Goal: Information Seeking & Learning: Learn about a topic

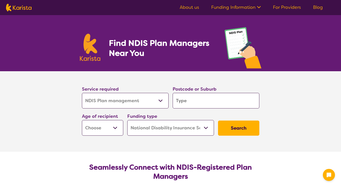
select select "NDIS Plan management"
select select "NDIS"
select select "NDIS Plan management"
select select "NDIS"
click at [186, 104] on input "search" at bounding box center [216, 101] width 87 height 16
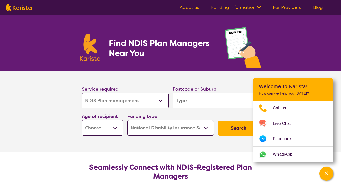
type input "3840"
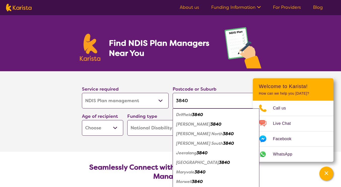
click at [189, 184] on em "Morwell" at bounding box center [184, 181] width 16 height 5
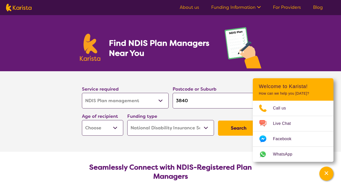
click at [160, 151] on section "Service required Allied Health Assistant Assessment ([MEDICAL_DATA] or [MEDICAL…" at bounding box center [171, 111] width 202 height 81
click at [240, 127] on button "Search" at bounding box center [238, 128] width 41 height 15
click at [118, 129] on select "Early Childhood - 0 to 9 Child - 10 to 11 Adolescent - 12 to 17 Adult - 18 to 6…" at bounding box center [102, 128] width 41 height 16
select select "AD"
click at [82, 120] on select "Early Childhood - 0 to 9 Child - 10 to 11 Adolescent - 12 to 17 Adult - 18 to 6…" at bounding box center [102, 128] width 41 height 16
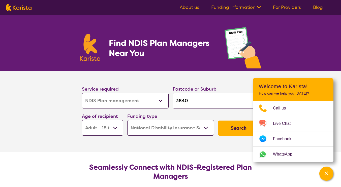
select select "AD"
click at [238, 131] on button "Search" at bounding box center [238, 128] width 41 height 15
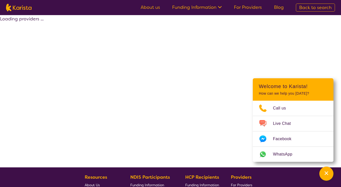
select select "by_score"
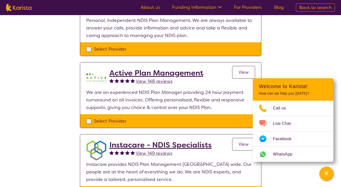
scroll to position [144, 0]
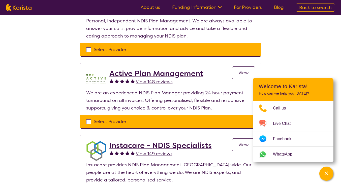
click at [39, 112] on div "Select one or more providers and click the 'NEXT' button to proceed 1 - 8 of 8 …" at bounding box center [170, 188] width 341 height 634
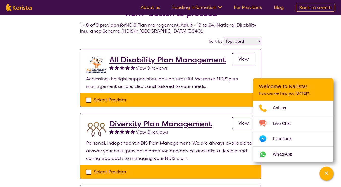
scroll to position [0, 0]
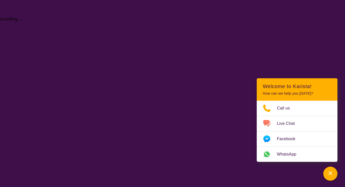
select select "NDIS Plan management"
select select "AD"
select select "NDIS"
select select "NDIS Plan management"
select select "AD"
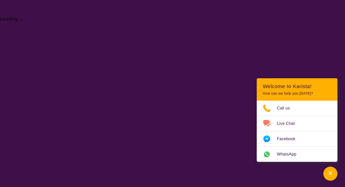
select select "NDIS"
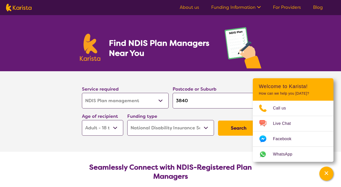
click at [199, 101] on input "3840" at bounding box center [216, 101] width 87 height 16
drag, startPoint x: 199, startPoint y: 101, endPoint x: 151, endPoint y: 101, distance: 48.2
click at [151, 101] on div "Service required Allied Health Assistant Assessment ([MEDICAL_DATA] or [MEDICAL…" at bounding box center [171, 110] width 182 height 54
type input "v"
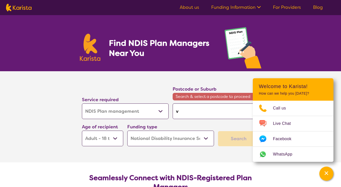
type input "vi"
type input "vic"
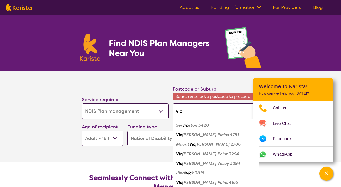
type input "vi"
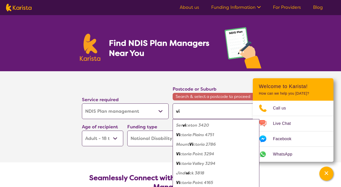
type input "v"
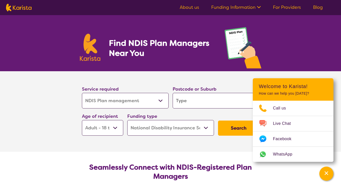
type input "M"
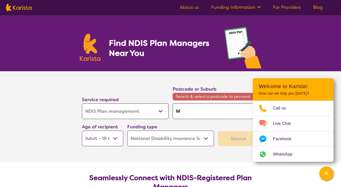
type input "Me"
type input "[PERSON_NAME]"
type input "Melb"
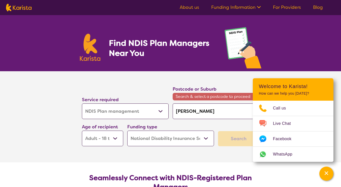
type input "Melb"
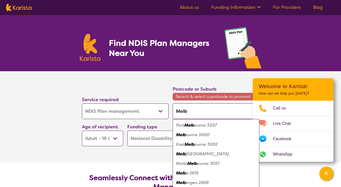
click at [189, 135] on em "ourne 3000" at bounding box center [197, 134] width 23 height 5
type input "3000"
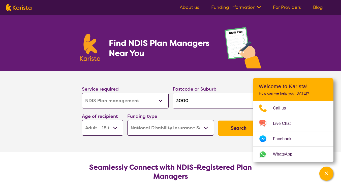
click at [235, 129] on button "Search" at bounding box center [238, 128] width 41 height 15
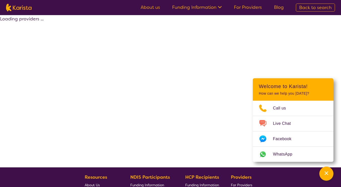
select select "by_score"
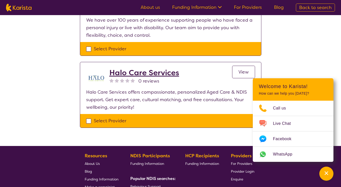
scroll to position [577, 0]
